Goal: Information Seeking & Learning: Learn about a topic

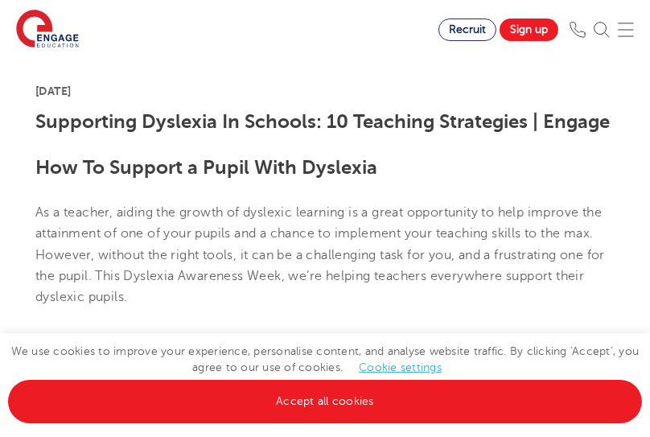
scroll to position [383, 0]
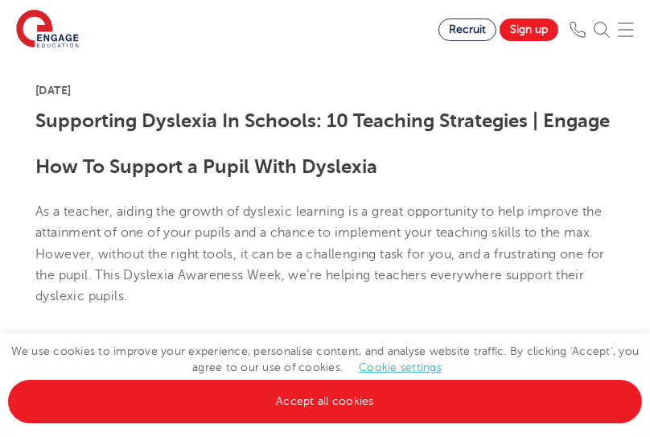
click at [185, 173] on b "How To Support a Pupil With Dyslexia" at bounding box center [206, 166] width 342 height 23
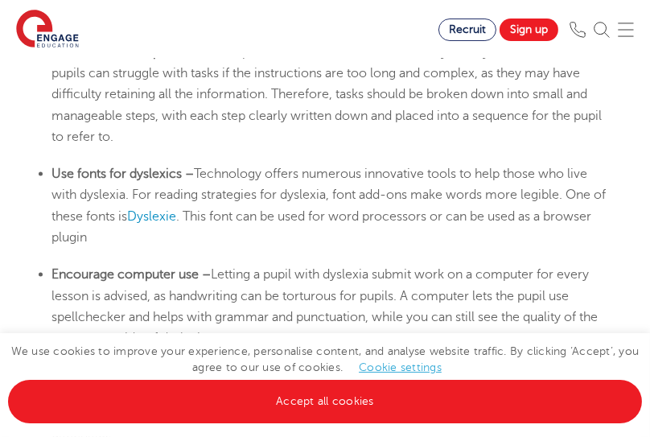
scroll to position [2923, 0]
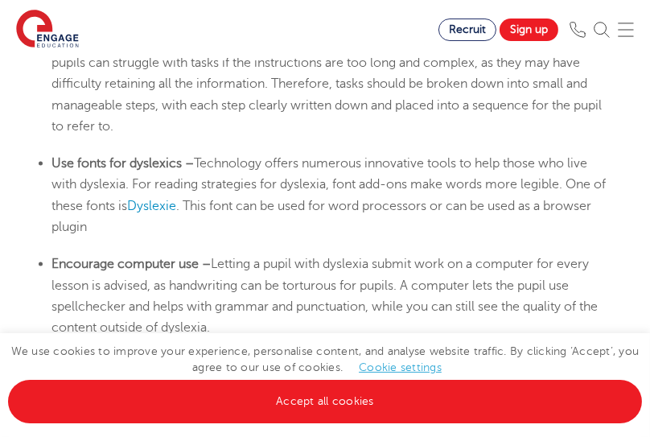
click at [424, 206] on span "Technology offers numerous innovative tools to help those who live with dyslexi…" at bounding box center [328, 184] width 554 height 57
click at [282, 237] on li "Use fonts for dyslexics – Technology offers numerous innovative tools to help t…" at bounding box center [332, 195] width 563 height 84
click at [244, 215] on li "Use fonts for dyslexics – Technology offers numerous innovative tools to help t…" at bounding box center [332, 195] width 563 height 84
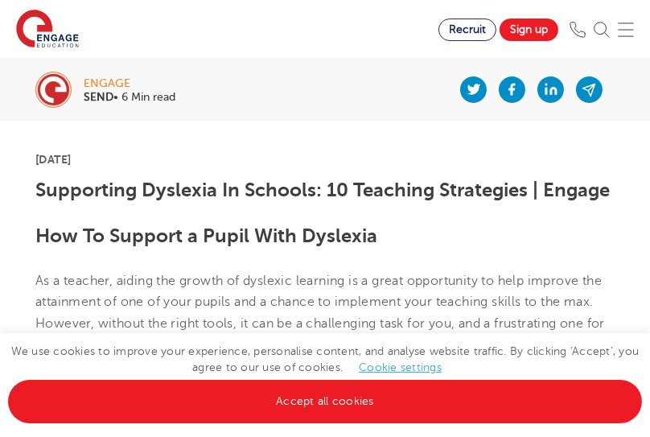
scroll to position [314, 0]
click at [579, 234] on h1 "How To Support a Pupil With Dyslexia" at bounding box center [324, 235] width 579 height 21
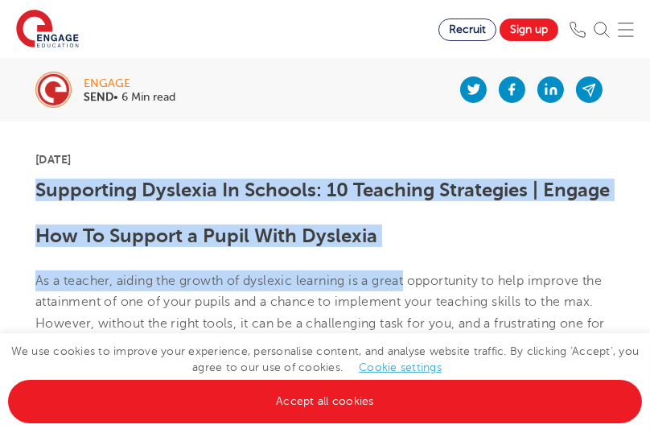
drag, startPoint x: 38, startPoint y: 191, endPoint x: 409, endPoint y: 254, distance: 376.8
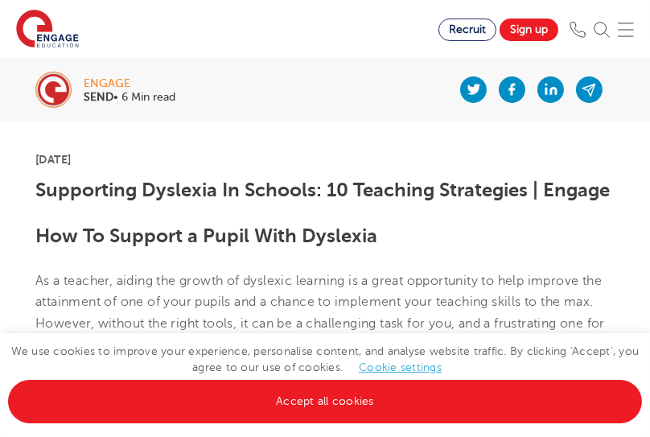
drag, startPoint x: 383, startPoint y: 244, endPoint x: 31, endPoint y: 196, distance: 354.6
copy section "Supporting [MEDICAL_DATA] In Schools: 10 Teaching Strategies | Engage How To Su…"
click at [359, 57] on section "Find jobs All vacancies We have one of the UK's largest database. and with hund…" at bounding box center [219, 29] width 438 height 59
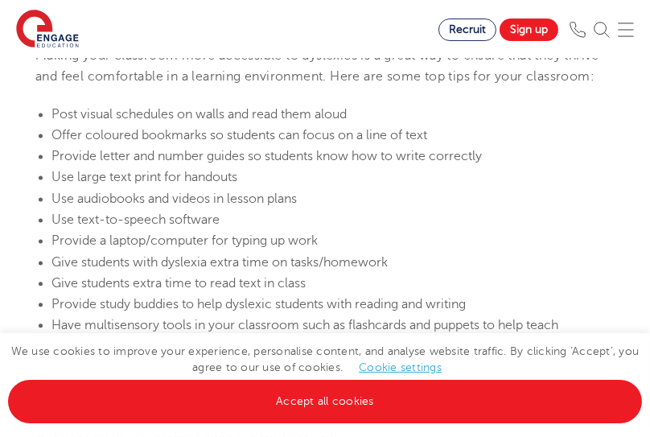
scroll to position [3844, 0]
